Goal: Information Seeking & Learning: Learn about a topic

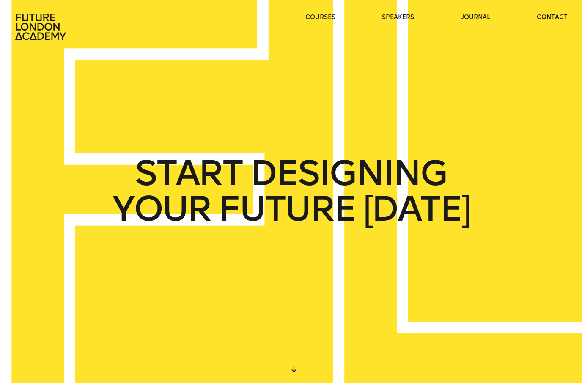
scroll to position [6, 0]
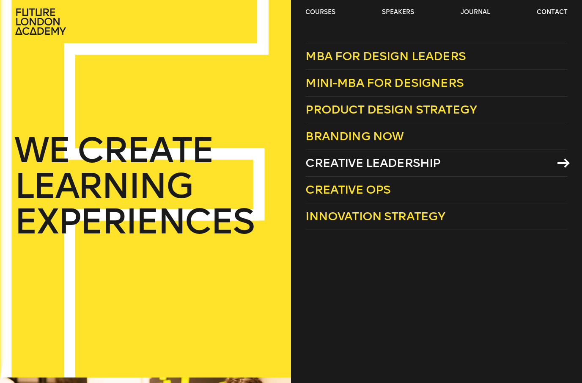
click at [325, 162] on span "Creative Leadership" at bounding box center [373, 163] width 135 height 14
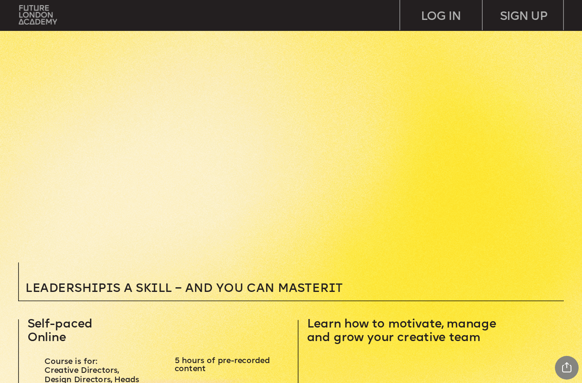
click at [439, 19] on div "LOG IN" at bounding box center [441, 15] width 82 height 30
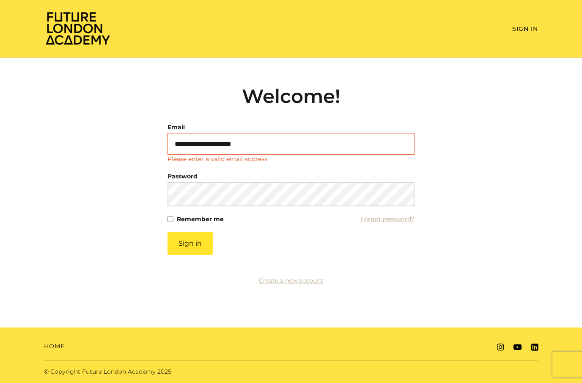
type input "**********"
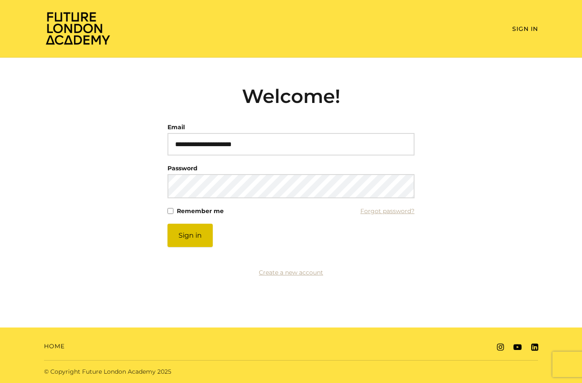
click at [186, 237] on button "Sign in" at bounding box center [190, 234] width 45 height 23
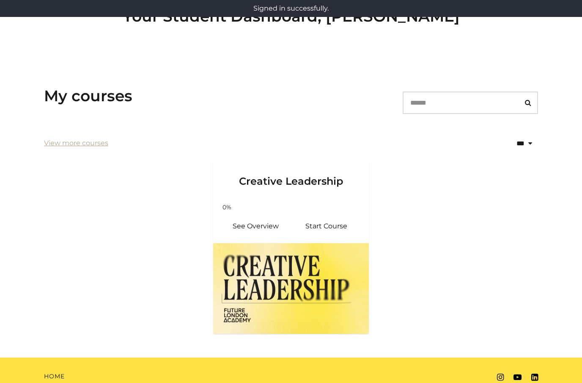
scroll to position [77, 0]
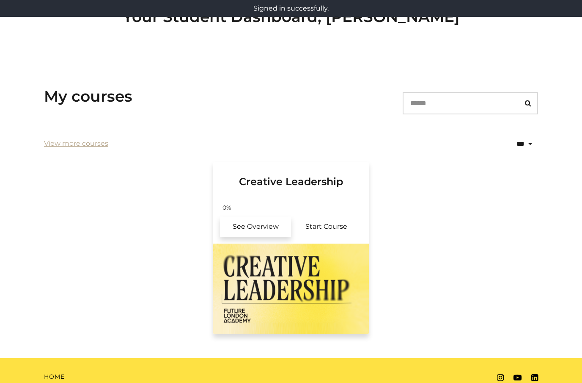
click at [251, 219] on link "See Overview" at bounding box center [255, 226] width 71 height 20
